Goal: Task Accomplishment & Management: Understand process/instructions

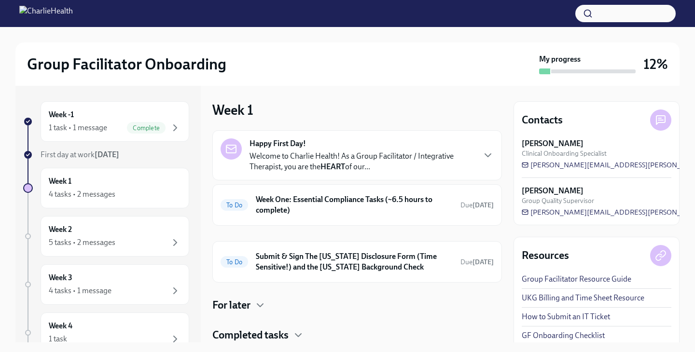
scroll to position [31, 0]
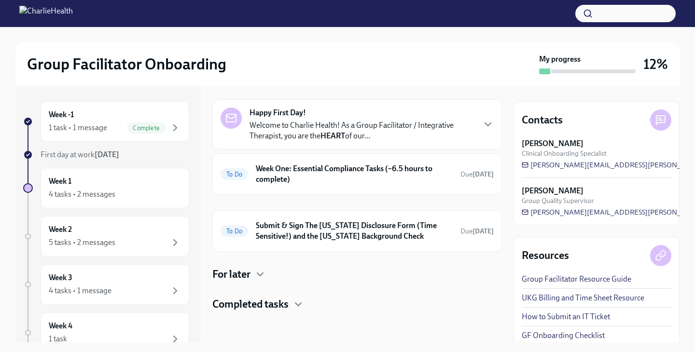
click at [70, 153] on span "First day at work Sep 29th" at bounding box center [80, 154] width 79 height 9
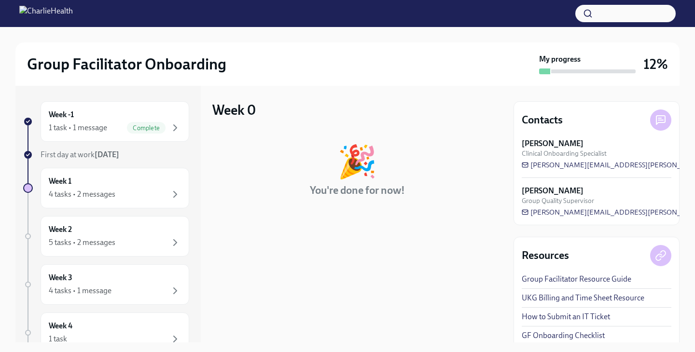
click at [118, 157] on strong "[DATE]" at bounding box center [107, 154] width 25 height 9
click at [110, 155] on strong "[DATE]" at bounding box center [107, 154] width 25 height 9
click at [174, 196] on icon "button" at bounding box center [175, 195] width 12 height 12
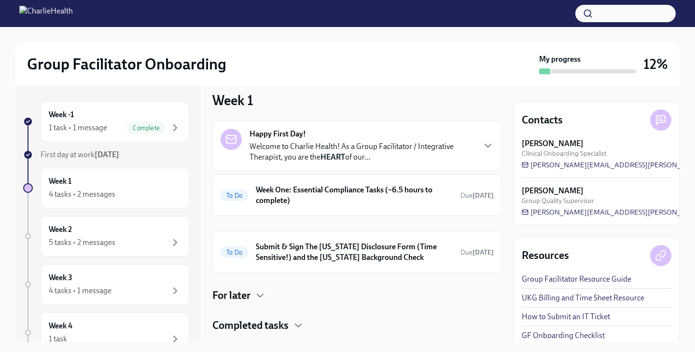
scroll to position [13, 0]
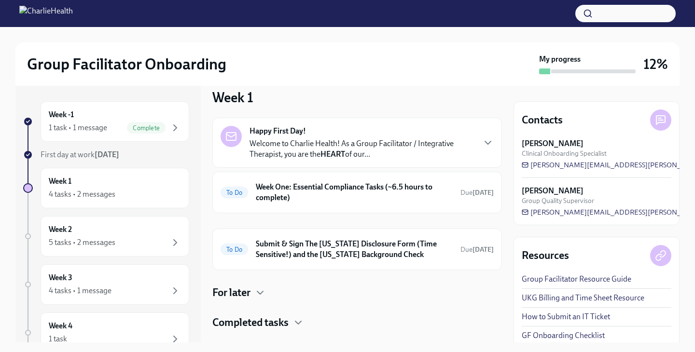
click at [272, 150] on p "Welcome to Charlie Health! As a Group Facilitator / Integrative Therapist, you …" at bounding box center [362, 149] width 225 height 21
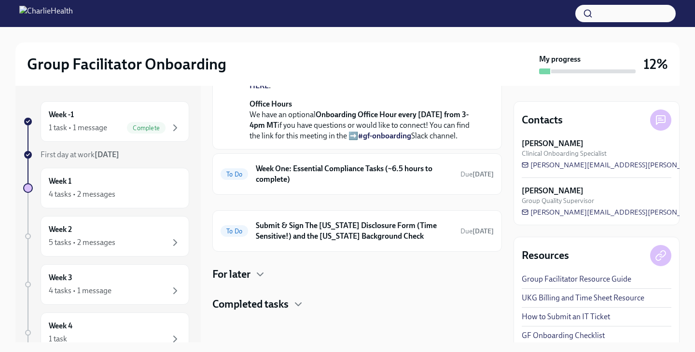
scroll to position [445, 0]
click at [252, 331] on div at bounding box center [357, 327] width 290 height 31
click at [251, 312] on h4 "Completed tasks" at bounding box center [250, 304] width 76 height 14
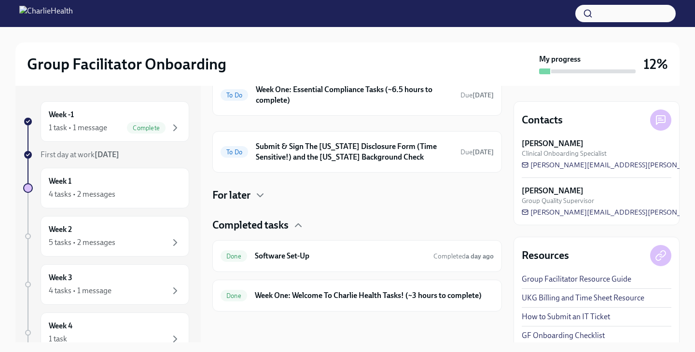
scroll to position [542, 0]
click at [344, 260] on h6 "Software Set-Up" at bounding box center [340, 256] width 171 height 11
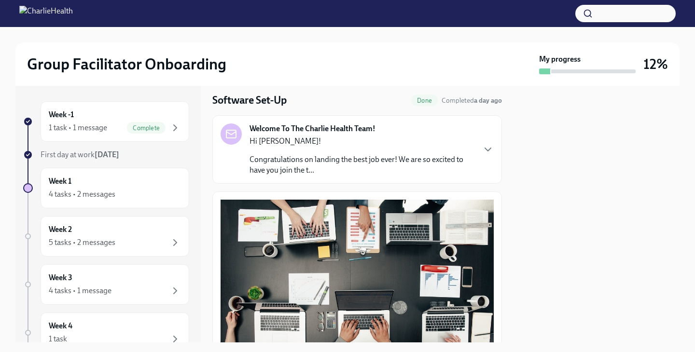
scroll to position [30, 0]
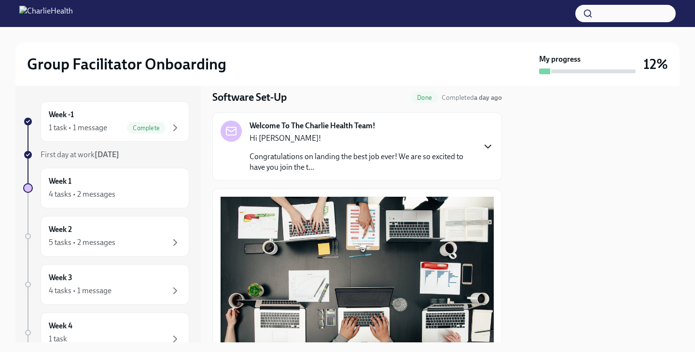
click at [487, 149] on icon "button" at bounding box center [488, 147] width 12 height 12
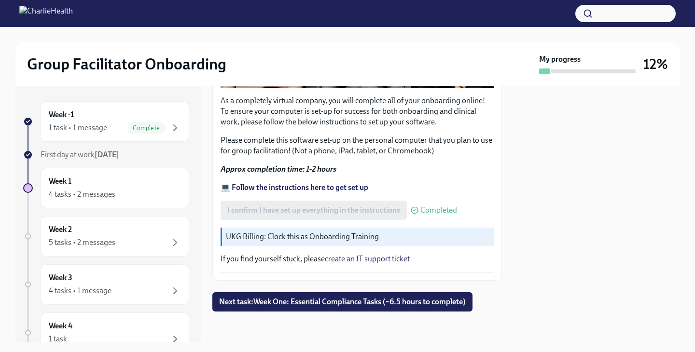
scroll to position [862, 0]
click at [119, 189] on div "4 tasks • 2 messages" at bounding box center [115, 195] width 132 height 12
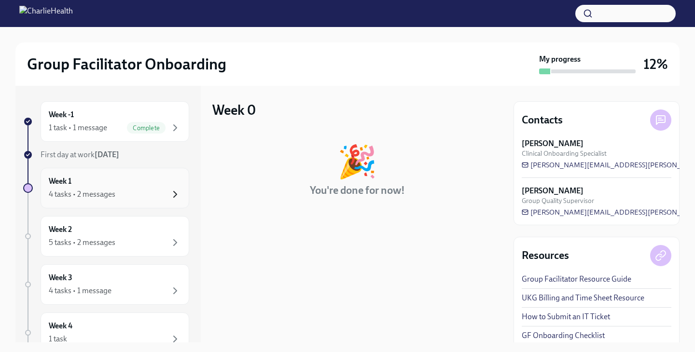
click at [170, 195] on icon "button" at bounding box center [175, 195] width 12 height 12
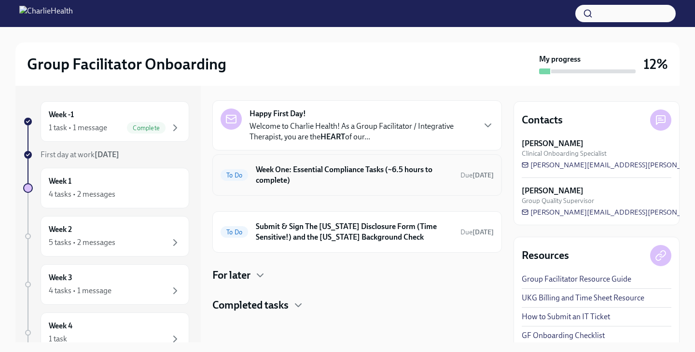
scroll to position [31, 0]
click at [383, 176] on h6 "Week One: Essential Compliance Tasks (~6.5 hours to complete)" at bounding box center [354, 174] width 197 height 21
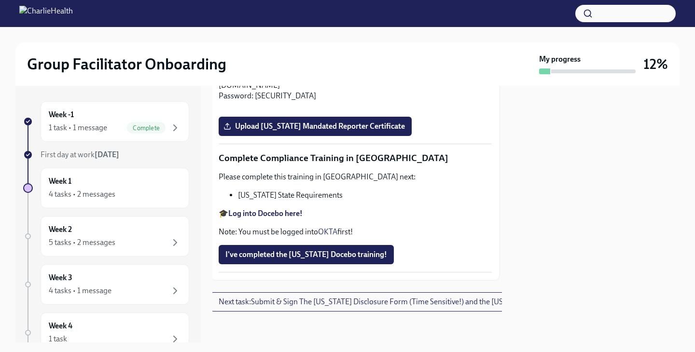
scroll to position [2137, 2]
